Goal: Transaction & Acquisition: Purchase product/service

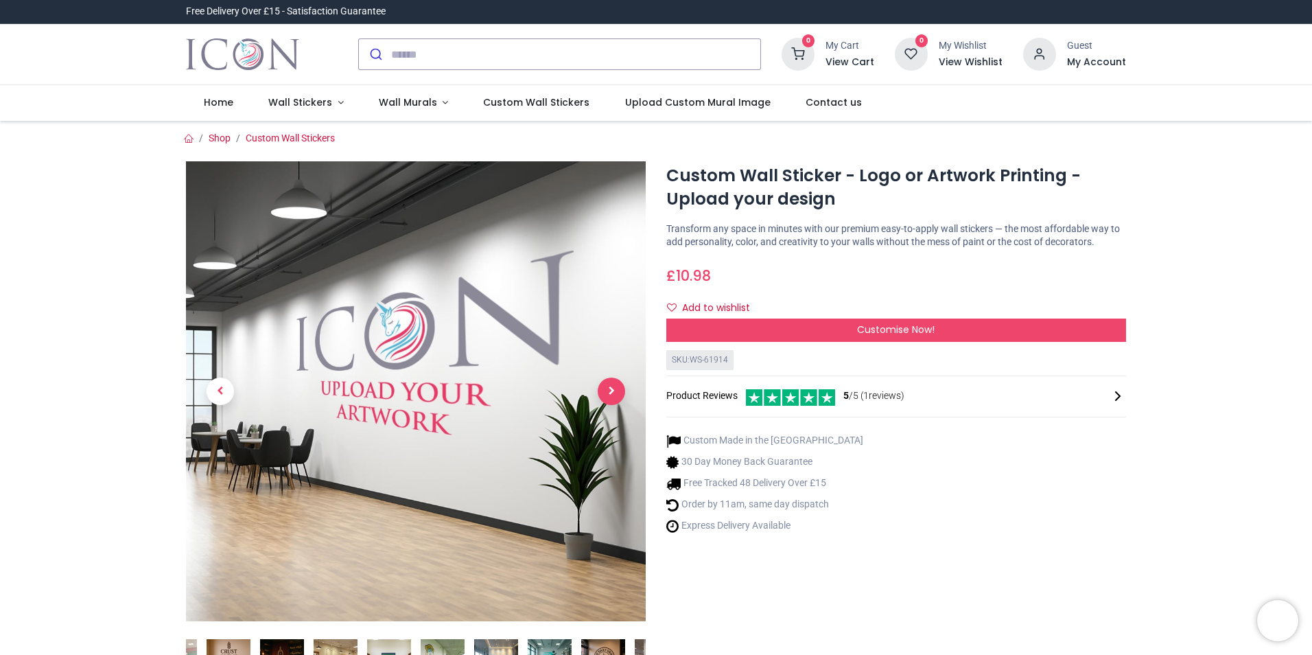
click at [614, 393] on span "Next" at bounding box center [611, 390] width 27 height 27
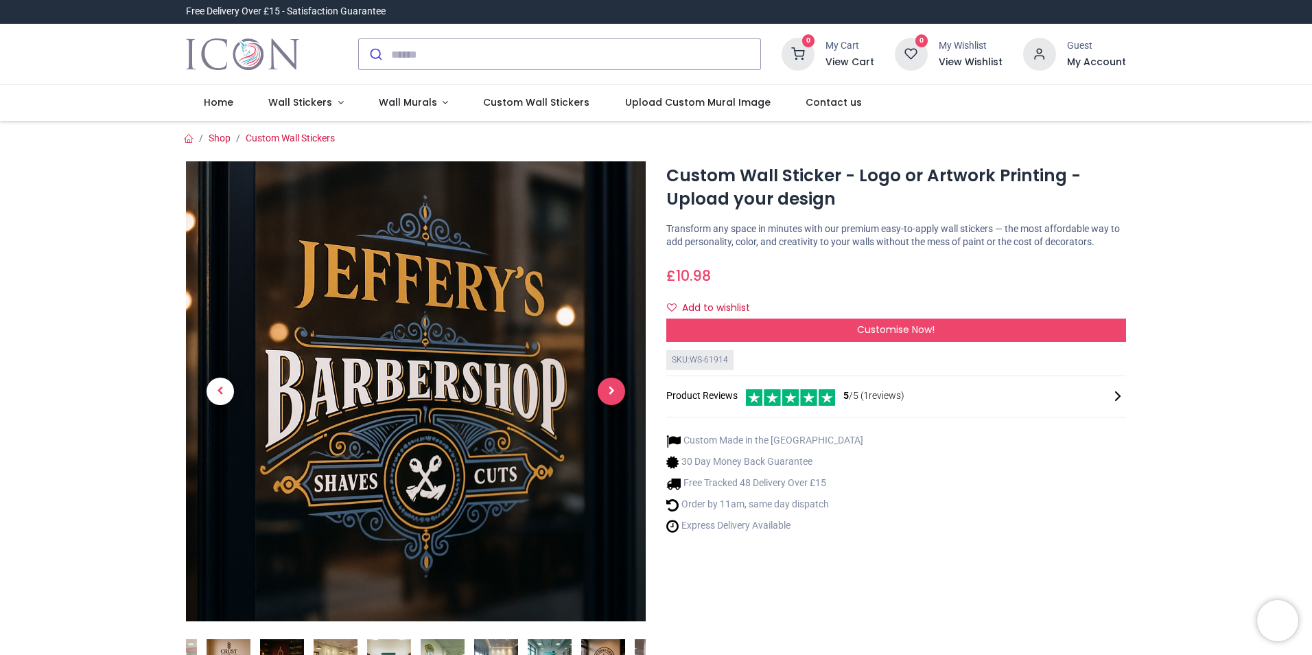
click at [614, 392] on span "Next" at bounding box center [611, 390] width 27 height 27
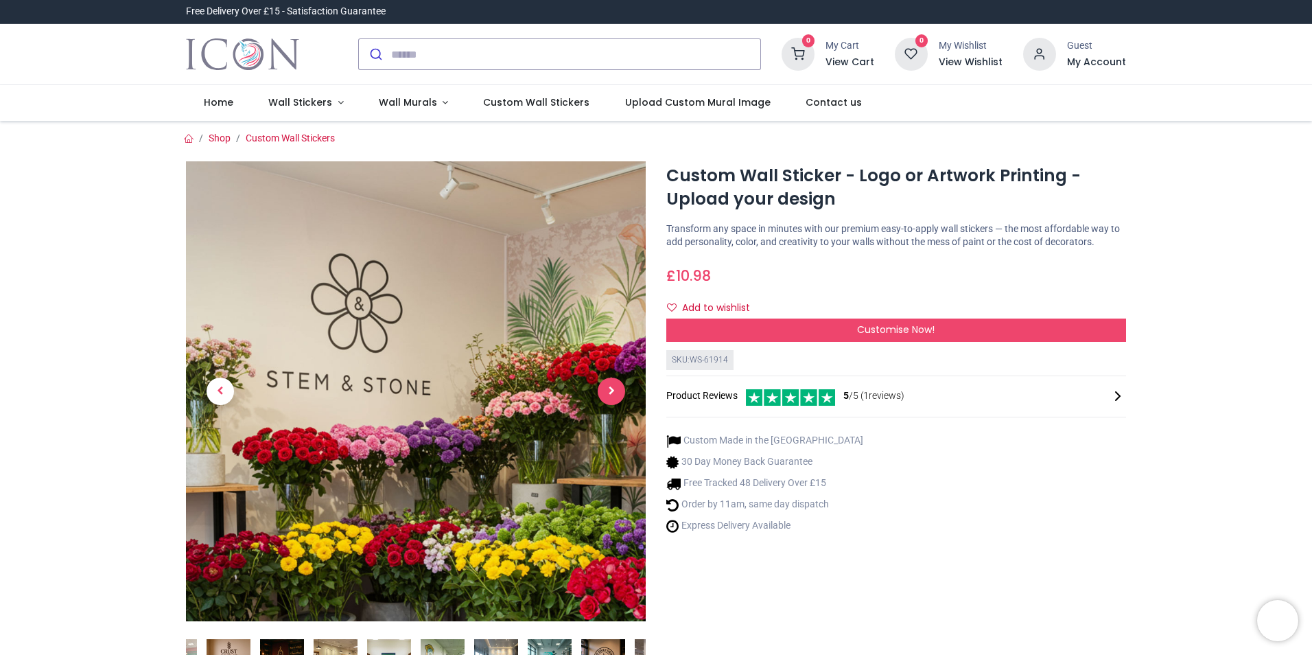
click at [613, 391] on span "Next" at bounding box center [611, 390] width 27 height 27
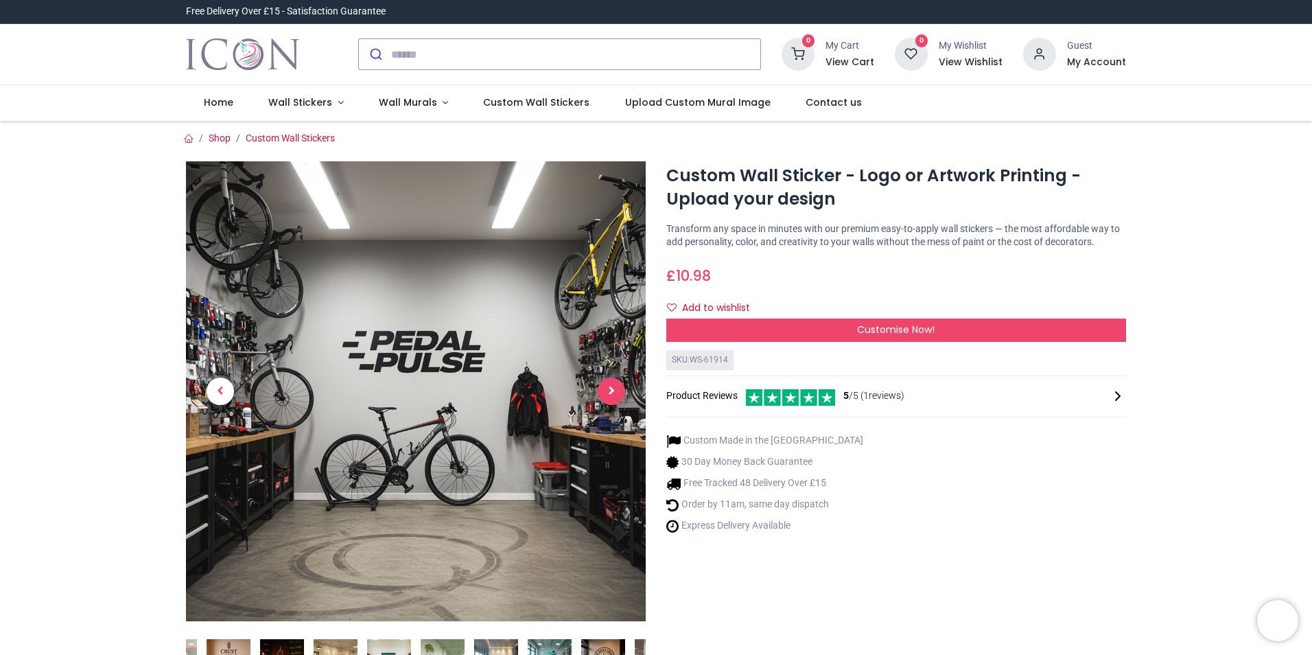
click at [613, 391] on span "Next" at bounding box center [611, 390] width 27 height 27
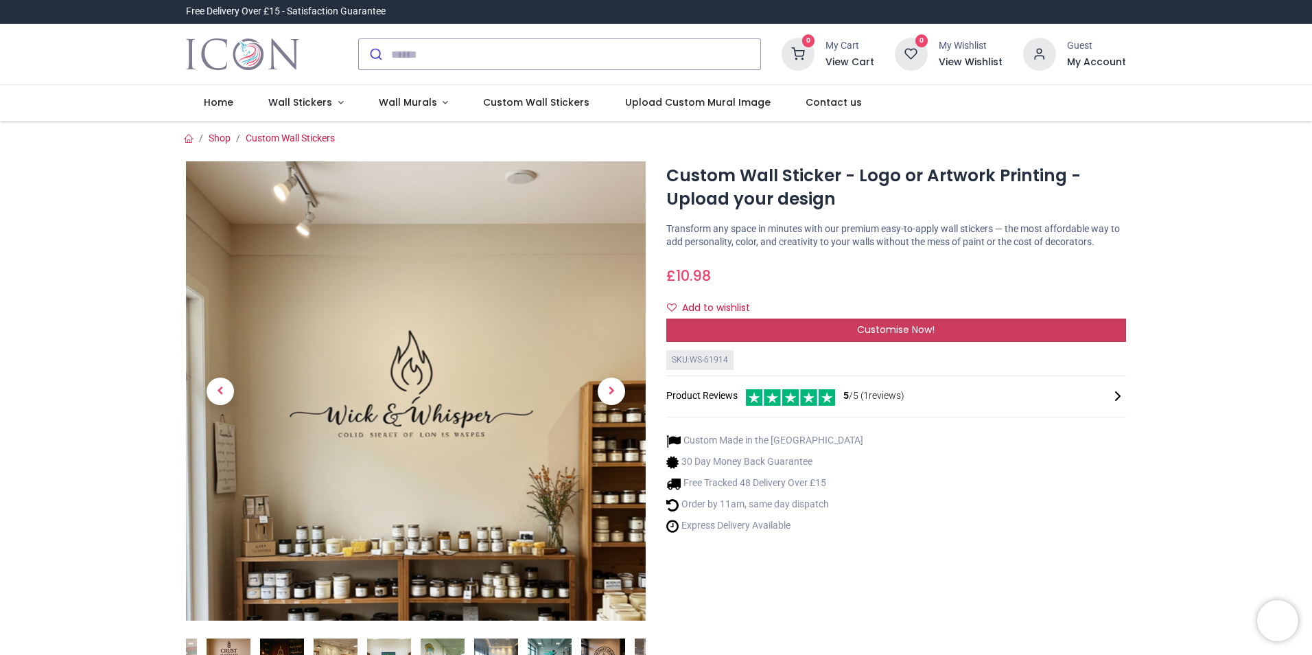
click at [885, 328] on span "Customise Now!" at bounding box center [896, 330] width 78 height 14
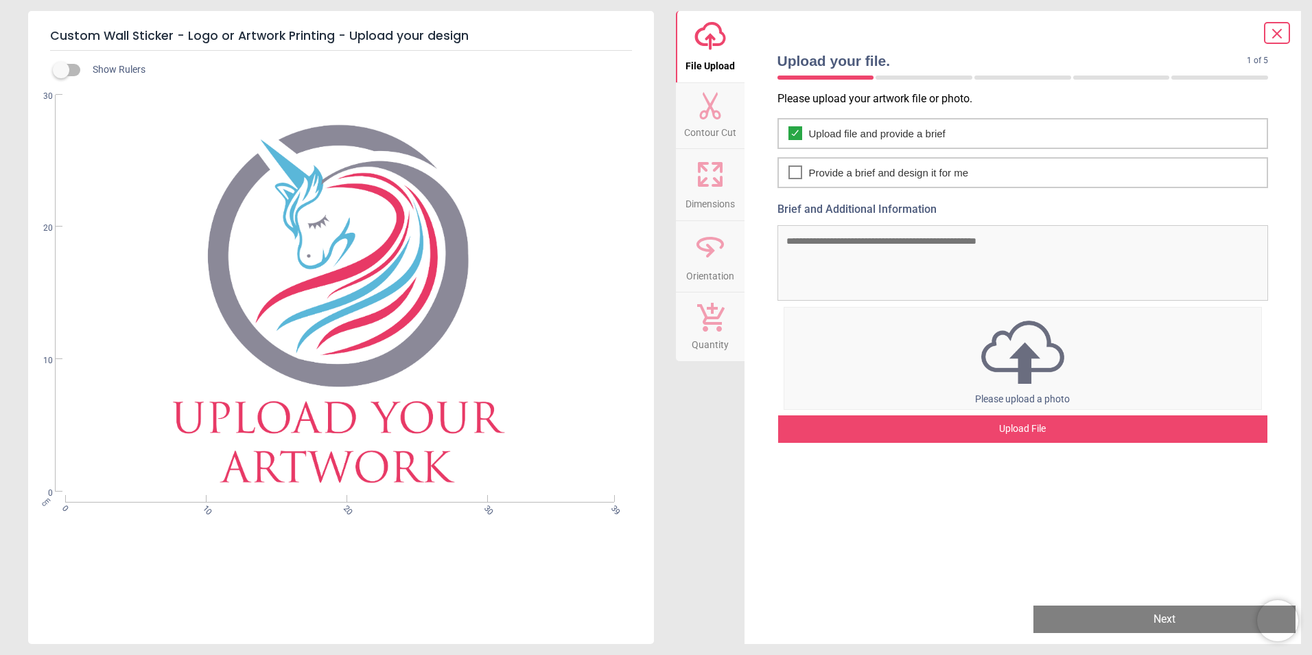
click at [309, 300] on div "cm 0 10 20 30 39 0 10 20 30" at bounding box center [339, 293] width 623 height 397
click at [933, 266] on textarea "Brief and Additional Information" at bounding box center [1023, 262] width 491 height 75
type textarea "*"
click at [1277, 27] on icon at bounding box center [1277, 33] width 16 height 16
